Goal: Task Accomplishment & Management: Use online tool/utility

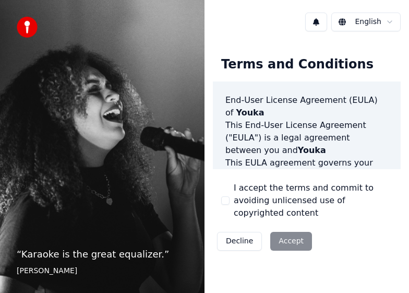
click at [229, 198] on button "I accept the terms and commit to avoiding unlicensed use of copyrighted content" at bounding box center [225, 200] width 8 height 8
click at [285, 232] on button "Accept" at bounding box center [292, 241] width 42 height 19
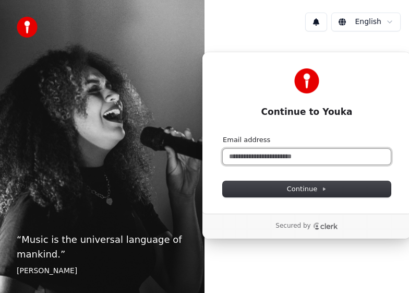
click at [261, 156] on input "Email address" at bounding box center [307, 157] width 168 height 16
click at [268, 158] on input "Email address" at bounding box center [307, 157] width 168 height 16
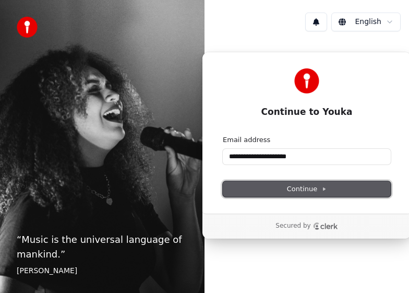
click at [310, 188] on span "Continue" at bounding box center [307, 188] width 40 height 9
type input "**********"
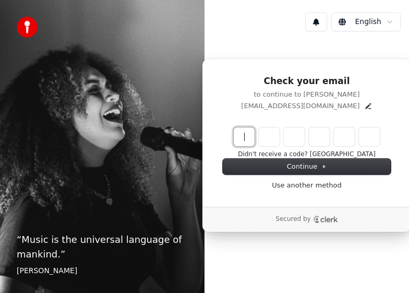
click at [242, 138] on input "Enter verification code" at bounding box center [317, 136] width 167 height 19
type input "******"
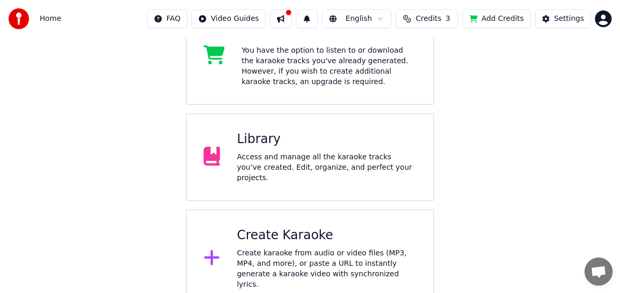
click at [343, 152] on div "Library Access and manage all the karaoke tracks you’ve created. Edit, organize…" at bounding box center [327, 157] width 180 height 52
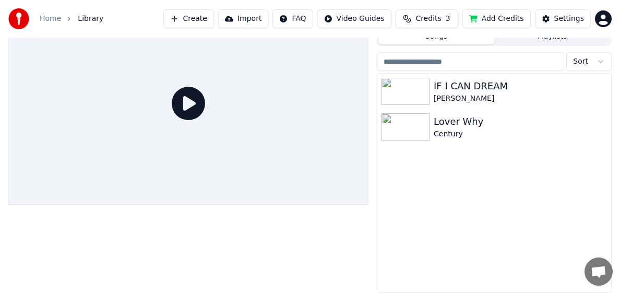
scroll to position [36, 0]
click at [407, 95] on img at bounding box center [406, 91] width 48 height 27
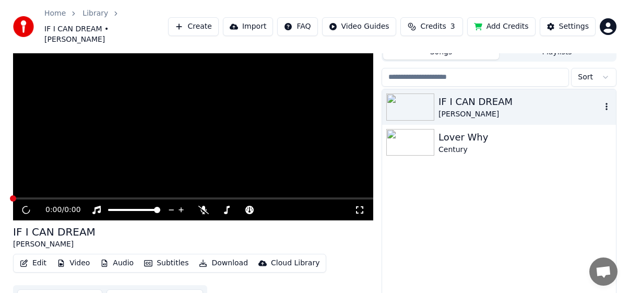
scroll to position [41, 0]
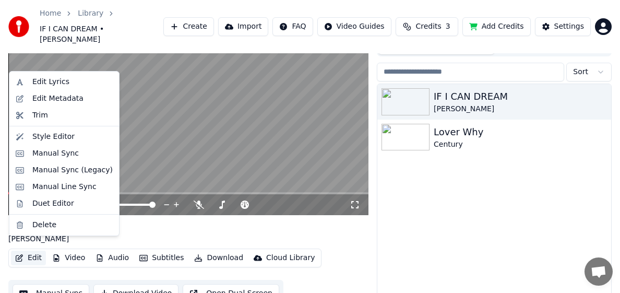
click at [34, 251] on button "Edit" at bounding box center [28, 258] width 35 height 15
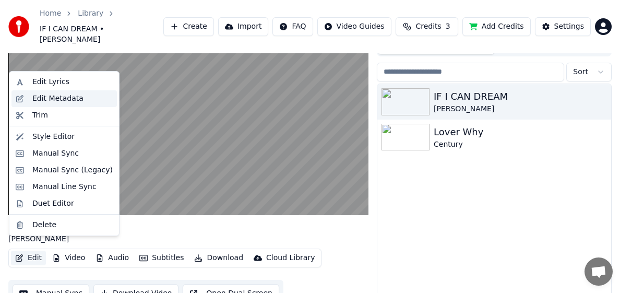
click at [52, 102] on div "Edit Metadata" at bounding box center [57, 98] width 51 height 10
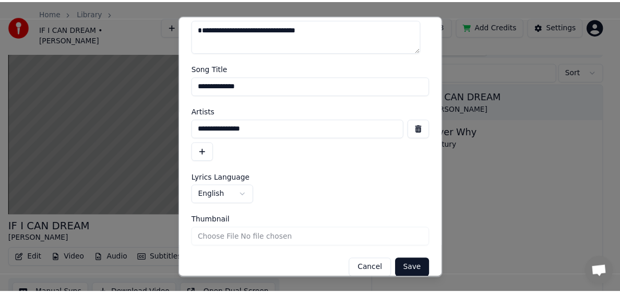
scroll to position [51, 0]
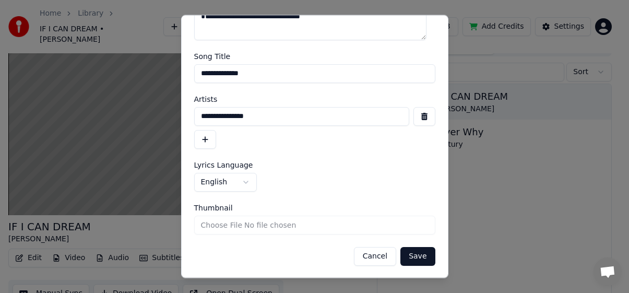
click at [366, 256] on button "Cancel" at bounding box center [375, 255] width 42 height 19
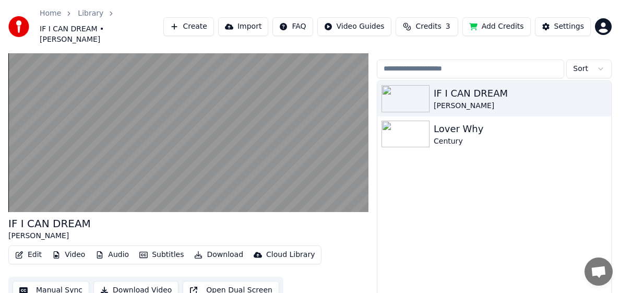
scroll to position [44, 0]
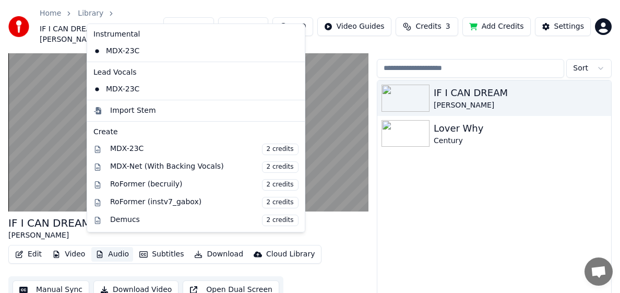
click at [113, 247] on button "Audio" at bounding box center [112, 254] width 42 height 15
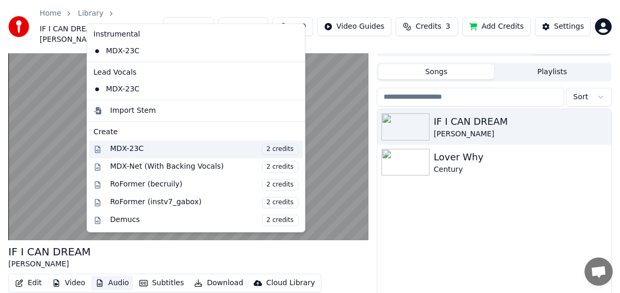
scroll to position [0, 0]
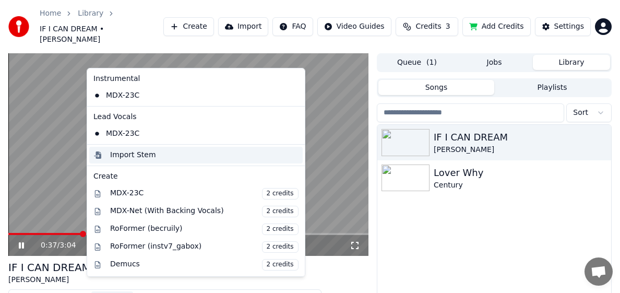
click at [135, 156] on div "Import Stem" at bounding box center [133, 155] width 46 height 10
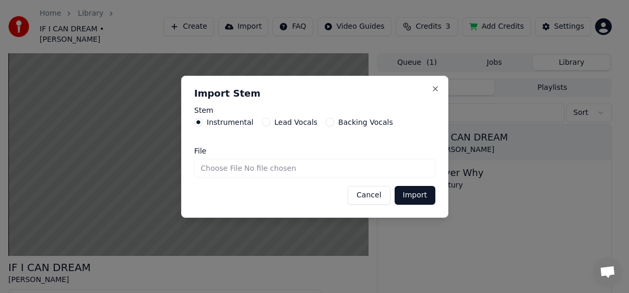
click at [331, 168] on input "File" at bounding box center [314, 168] width 241 height 19
type input "**********"
click at [409, 194] on button "Import" at bounding box center [414, 195] width 41 height 19
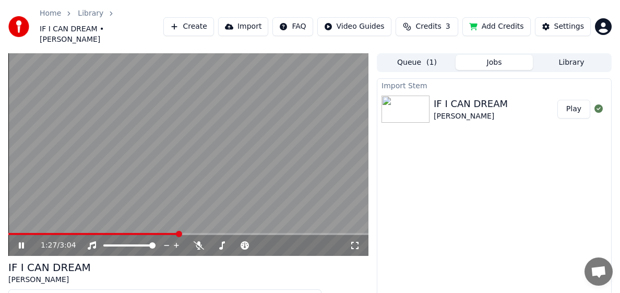
click at [409, 100] on button "Play" at bounding box center [574, 109] width 33 height 19
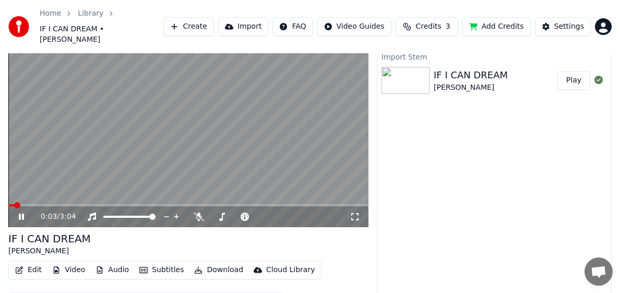
scroll to position [44, 0]
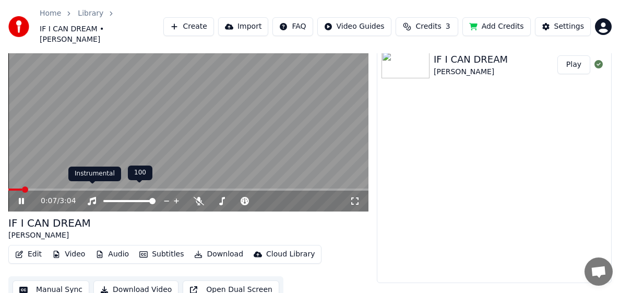
click at [92, 197] on icon at bounding box center [92, 201] width 8 height 8
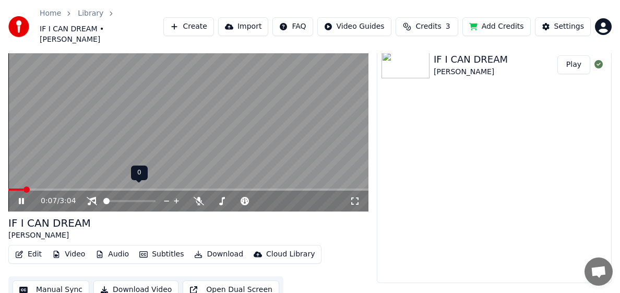
click at [92, 197] on icon at bounding box center [92, 201] width 10 height 8
click at [134, 178] on video at bounding box center [188, 110] width 360 height 203
click at [169, 173] on video at bounding box center [188, 110] width 360 height 203
click at [21, 198] on icon at bounding box center [21, 201] width 5 height 6
click at [20, 197] on icon at bounding box center [29, 201] width 24 height 8
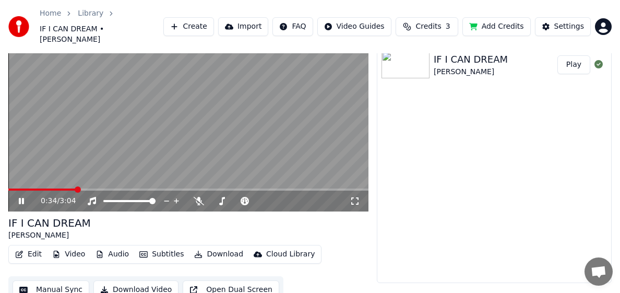
click at [13, 189] on span at bounding box center [41, 190] width 67 height 2
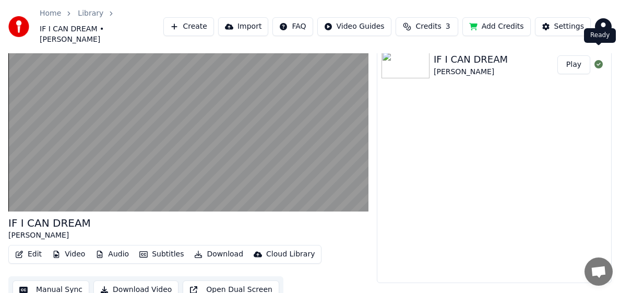
click at [409, 60] on icon at bounding box center [599, 64] width 8 height 8
click at [409, 55] on button "Play" at bounding box center [574, 64] width 33 height 19
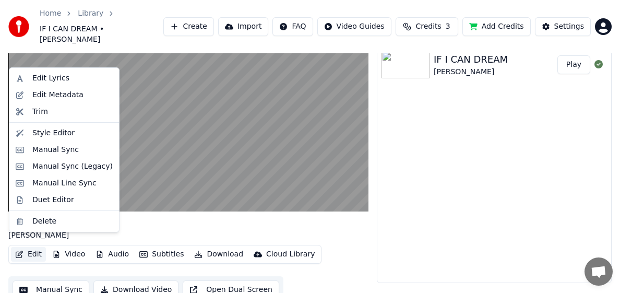
click at [30, 247] on button "Edit" at bounding box center [28, 254] width 35 height 15
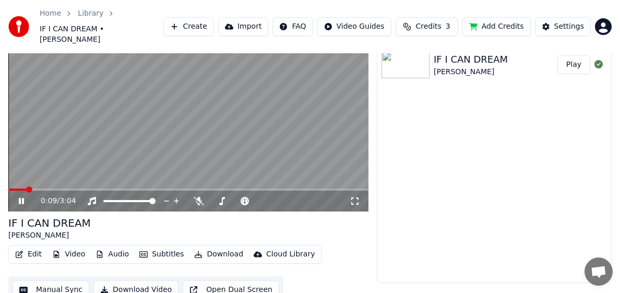
click at [409, 138] on div "Import Stem IF I CAN DREAM [PERSON_NAME] Play" at bounding box center [494, 158] width 235 height 249
click at [51, 280] on button "Manual Sync" at bounding box center [51, 289] width 77 height 19
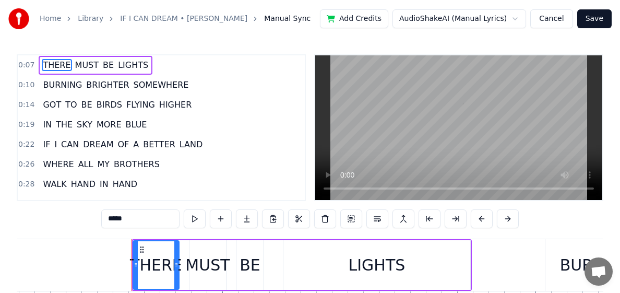
scroll to position [0, 1110]
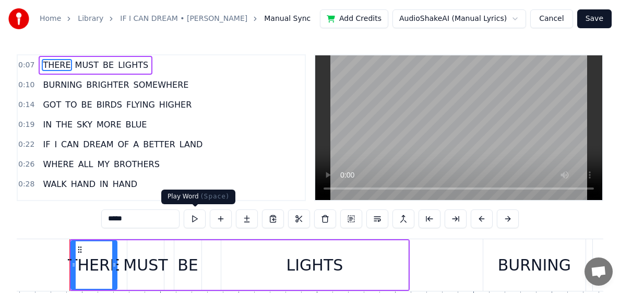
click at [197, 221] on button at bounding box center [195, 218] width 22 height 19
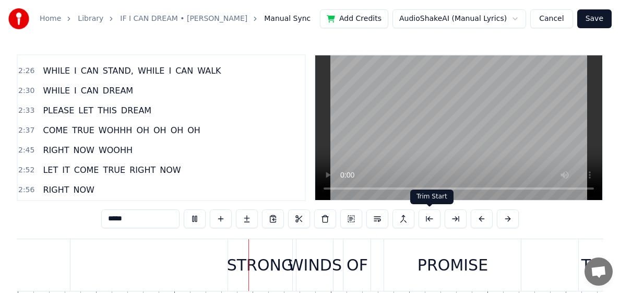
scroll to position [0, 8097]
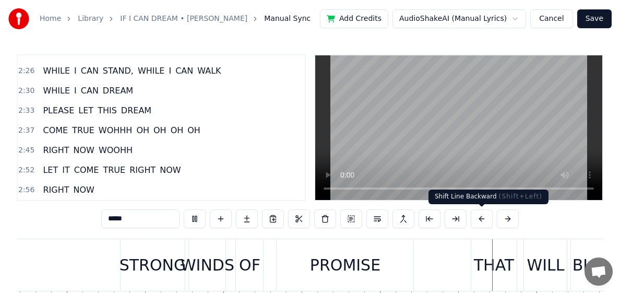
click at [409, 220] on button at bounding box center [482, 218] width 22 height 19
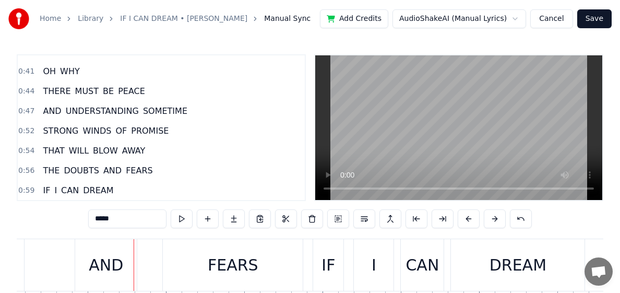
scroll to position [154, 0]
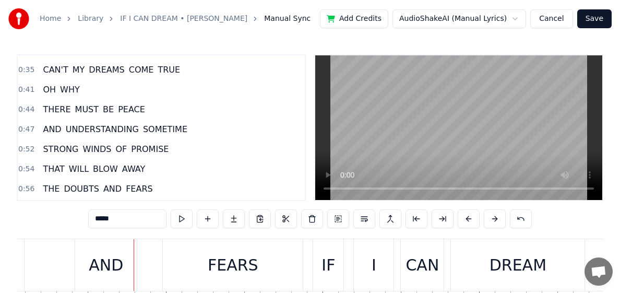
click at [63, 71] on span "CAN'T" at bounding box center [55, 70] width 27 height 12
type input "*****"
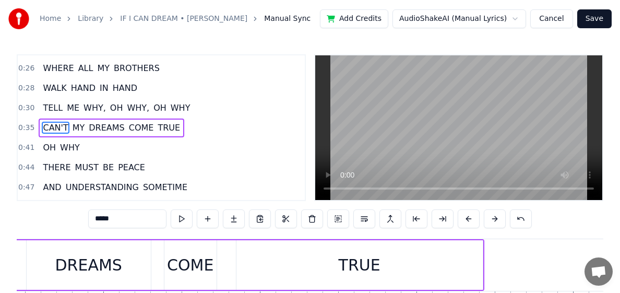
scroll to position [0, 5509]
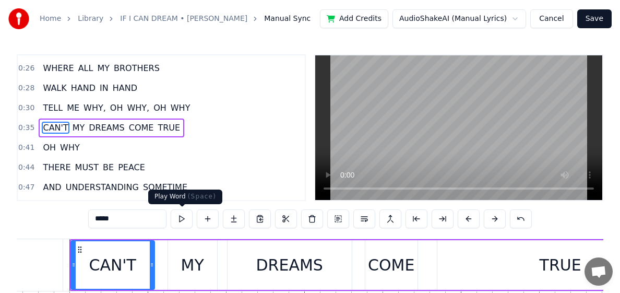
click at [185, 221] on button at bounding box center [182, 218] width 22 height 19
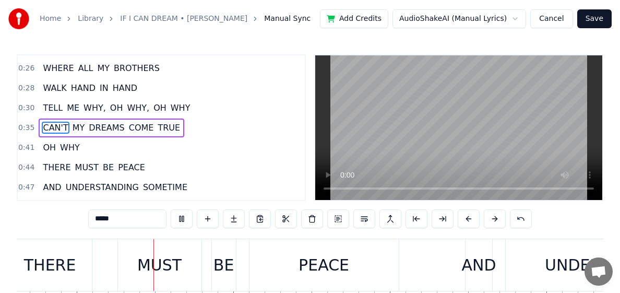
scroll to position [0, 6999]
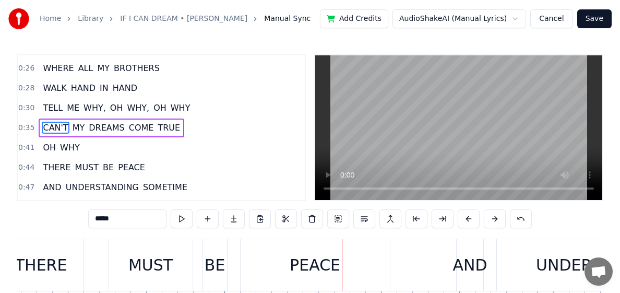
click at [409, 18] on button "Cancel" at bounding box center [552, 18] width 42 height 19
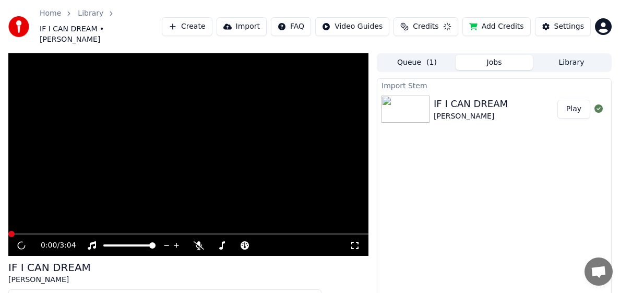
scroll to position [24, 0]
